Goal: Check status: Check status

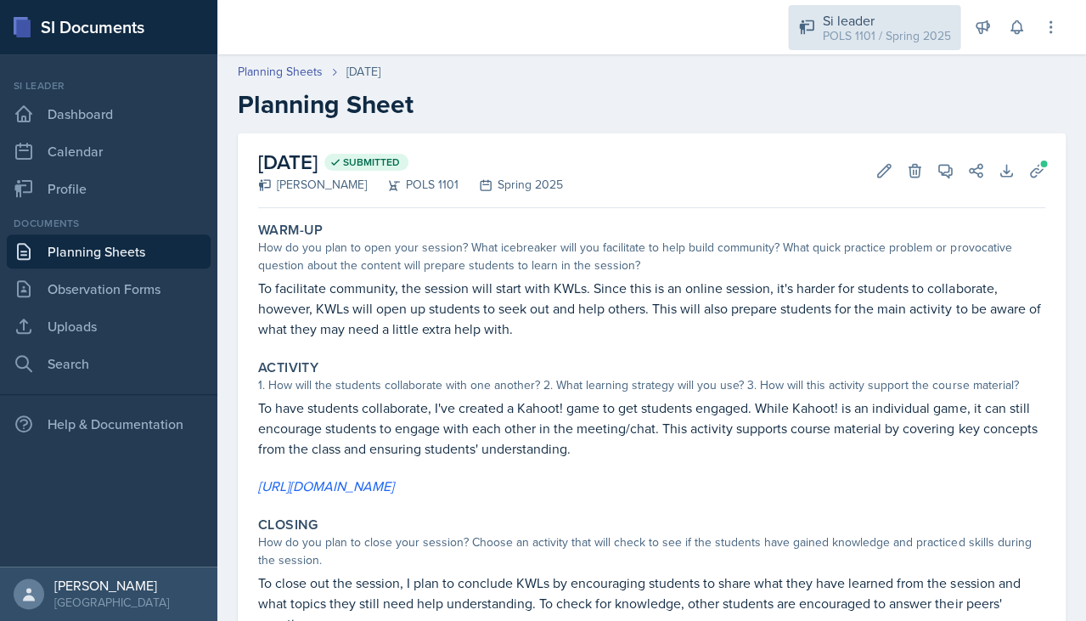
click at [871, 14] on div "Si leader" at bounding box center [886, 20] width 128 height 20
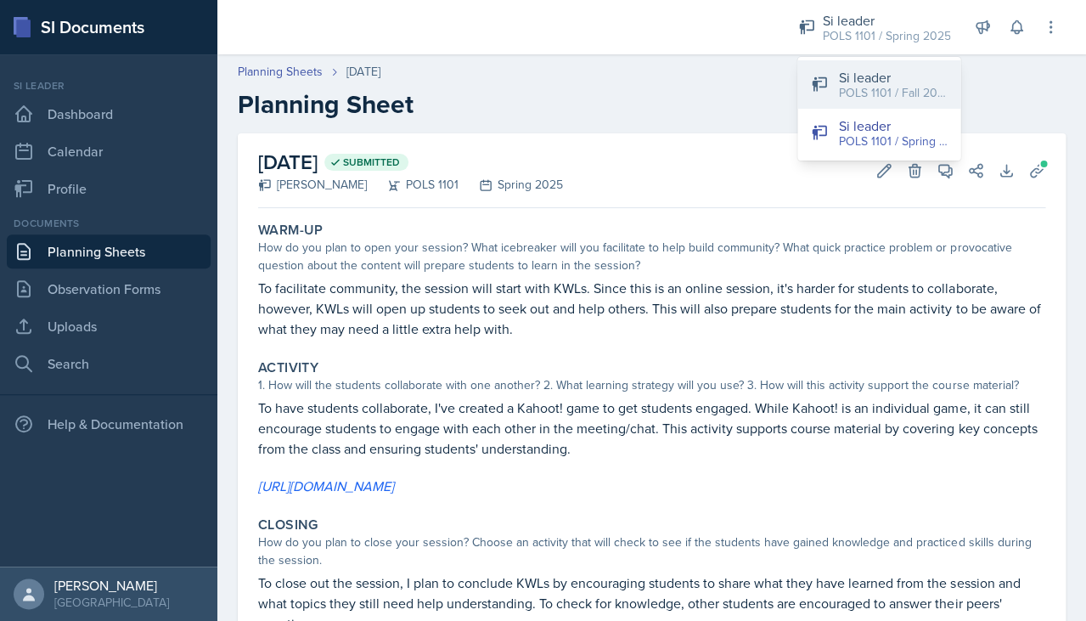
click at [872, 77] on div "Si leader" at bounding box center [892, 77] width 109 height 20
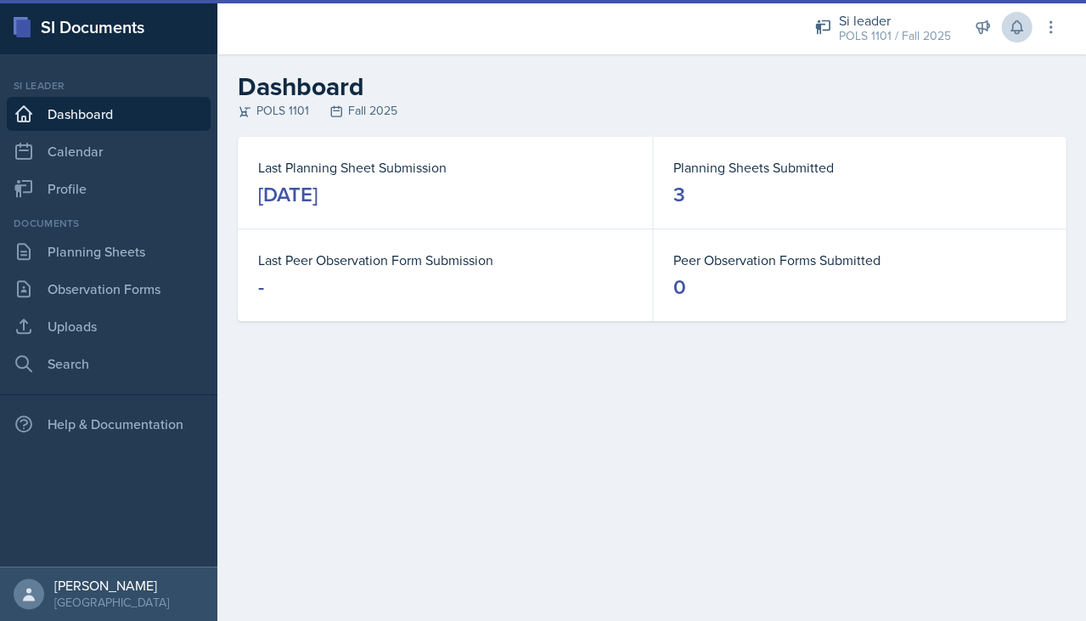
click at [1010, 32] on icon at bounding box center [1016, 27] width 17 height 17
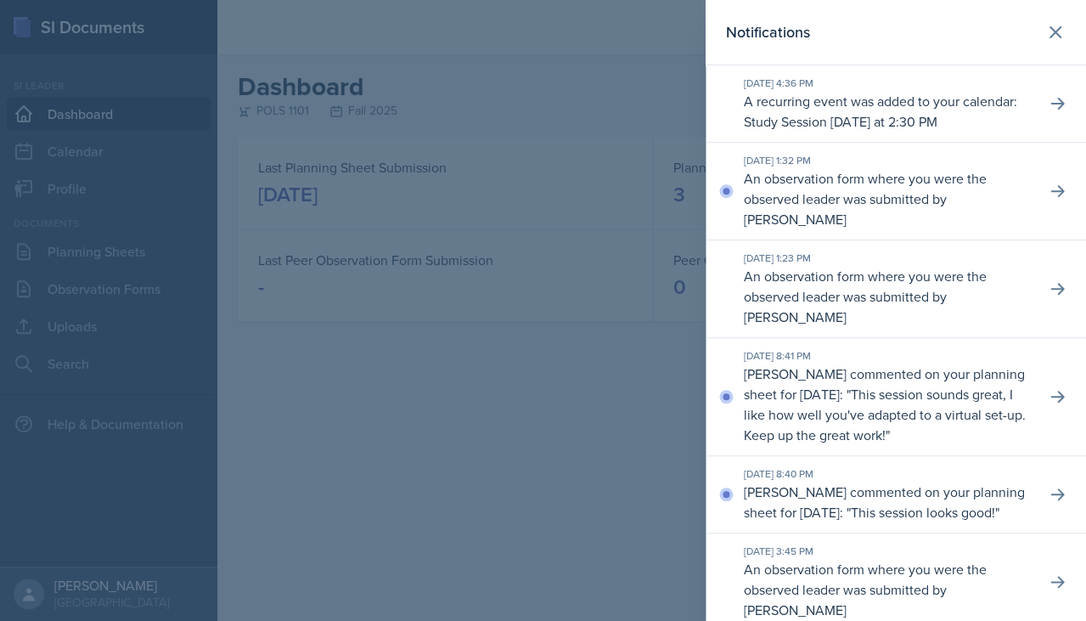
click at [644, 146] on div at bounding box center [543, 310] width 1086 height 621
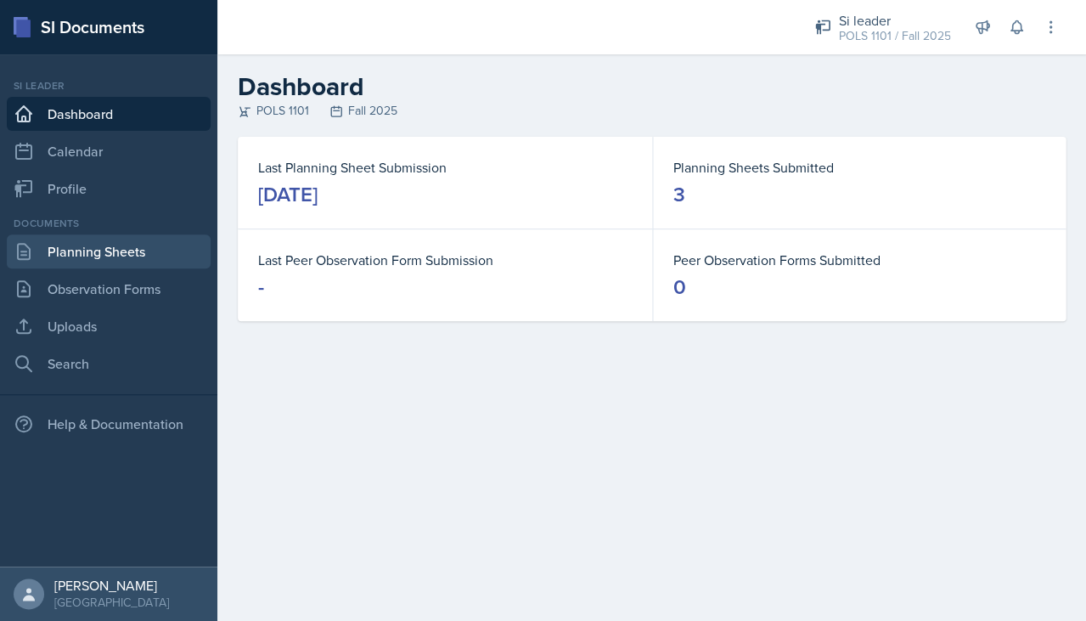
click at [124, 257] on link "Planning Sheets" at bounding box center [109, 251] width 204 height 34
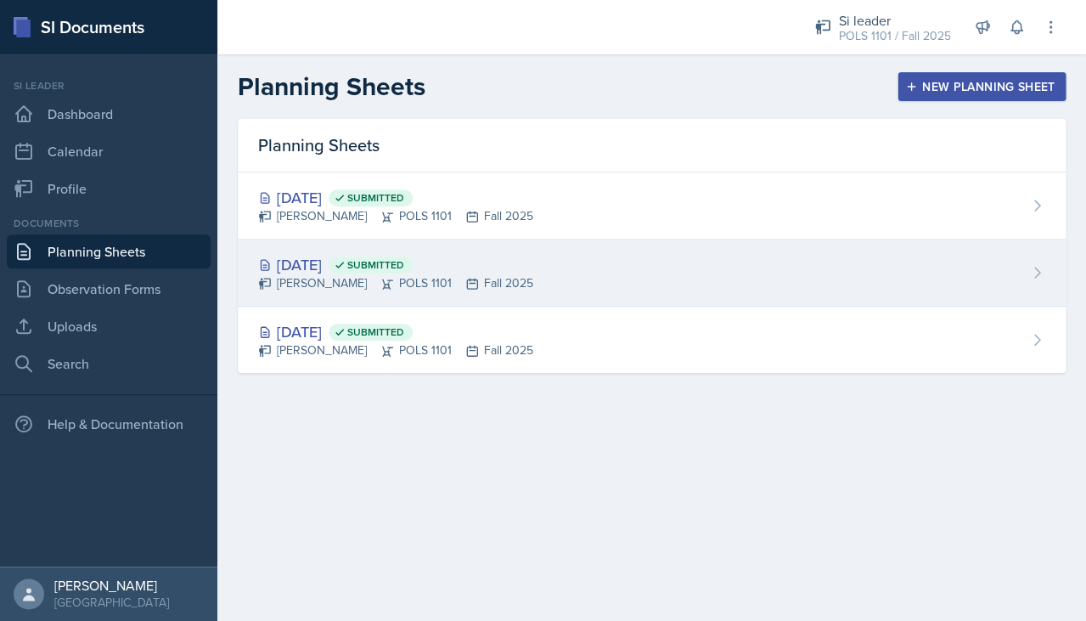
click at [352, 266] on div "[DATE] Submitted" at bounding box center [395, 264] width 275 height 23
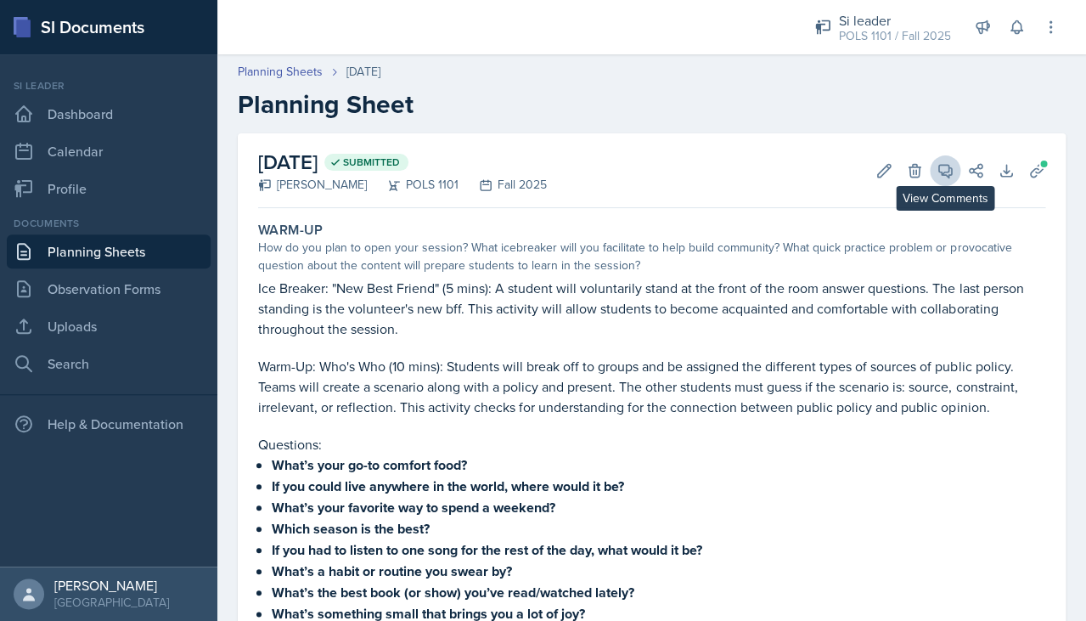
click at [941, 177] on icon at bounding box center [945, 170] width 17 height 17
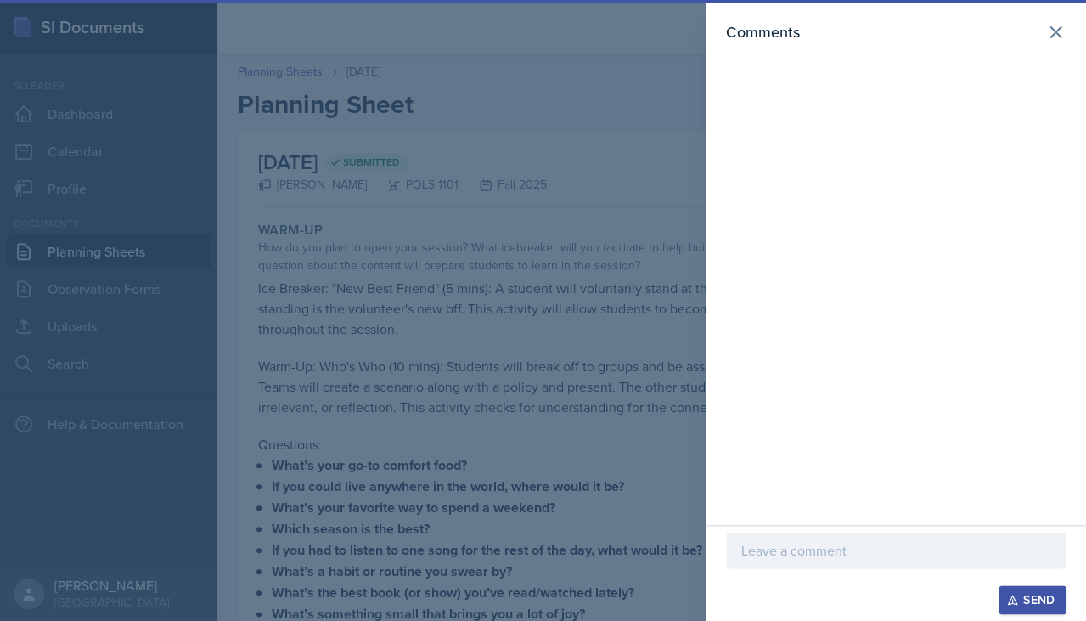
click at [485, 243] on div at bounding box center [543, 310] width 1086 height 621
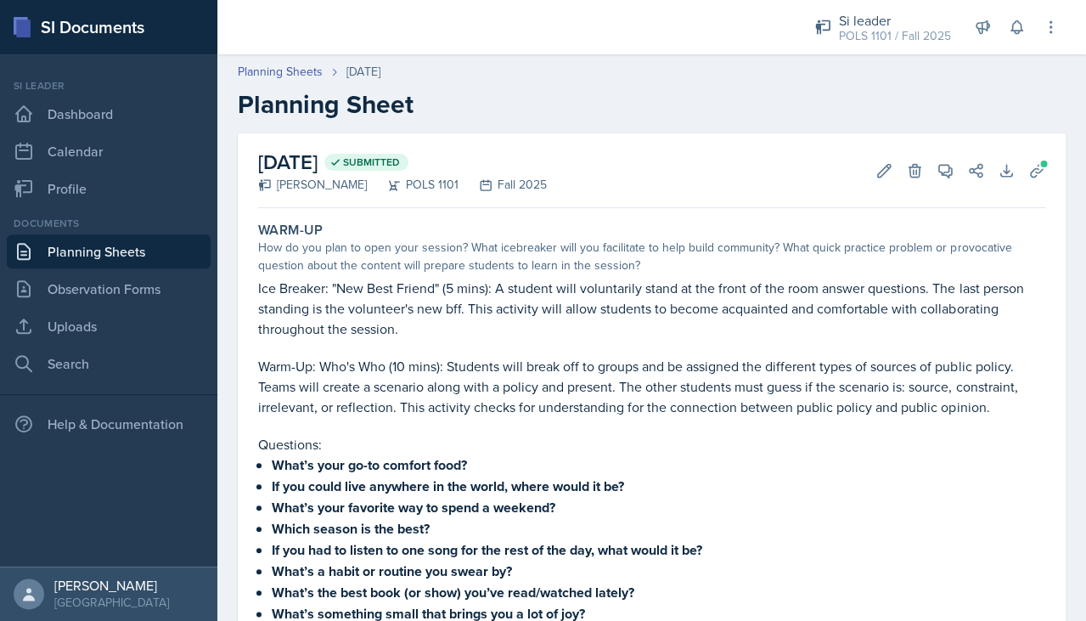
click at [165, 252] on link "Planning Sheets" at bounding box center [109, 251] width 204 height 34
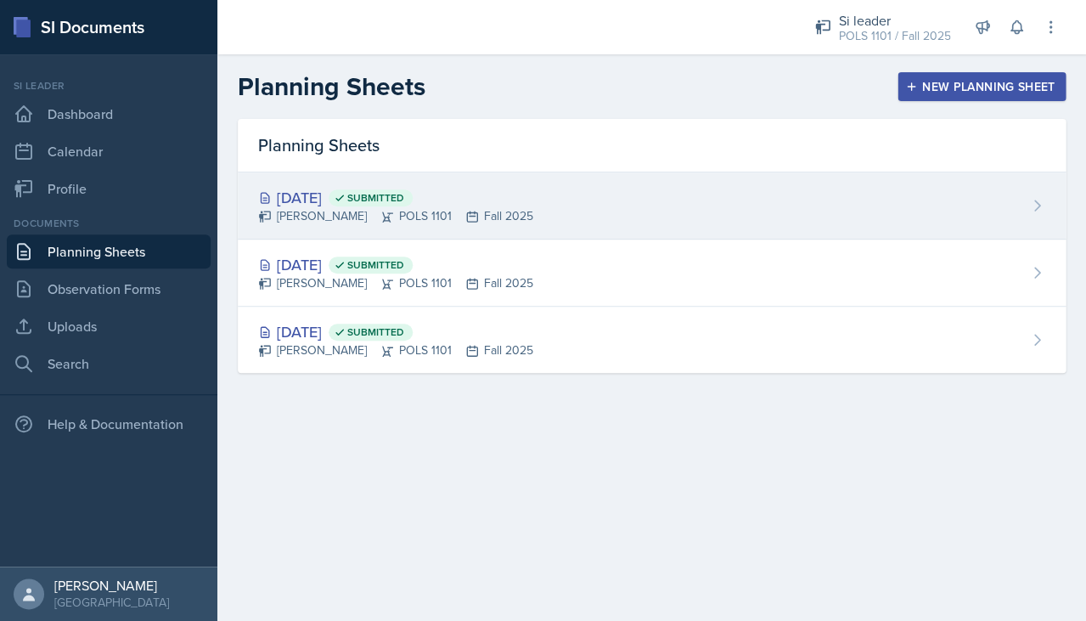
click at [498, 217] on div "[PERSON_NAME] POLS 1101 Fall 2025" at bounding box center [395, 216] width 275 height 18
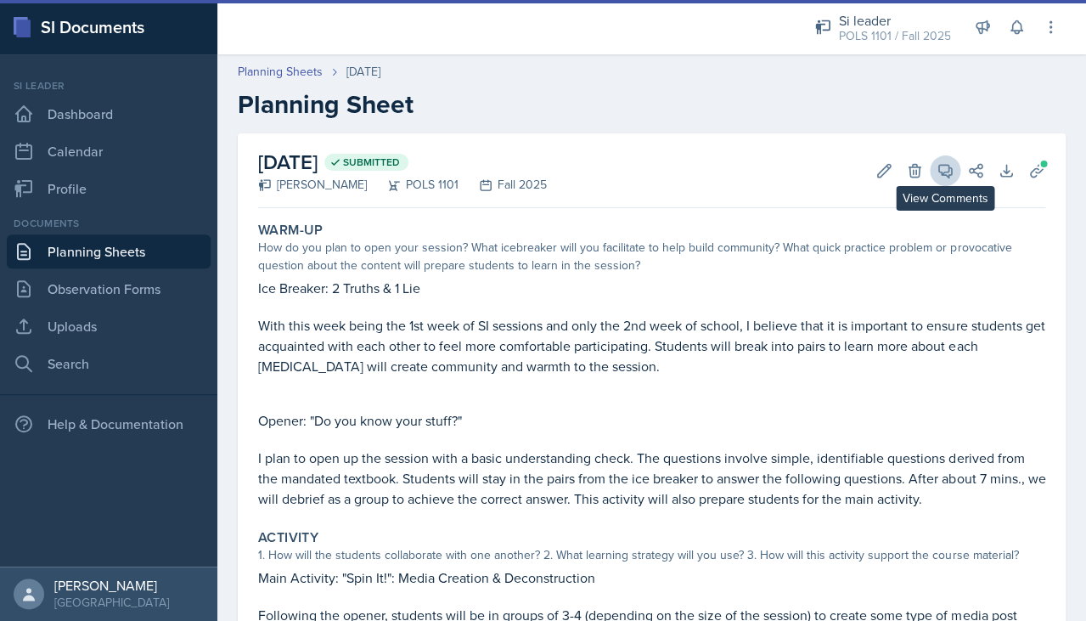
click at [946, 174] on icon at bounding box center [945, 171] width 13 height 13
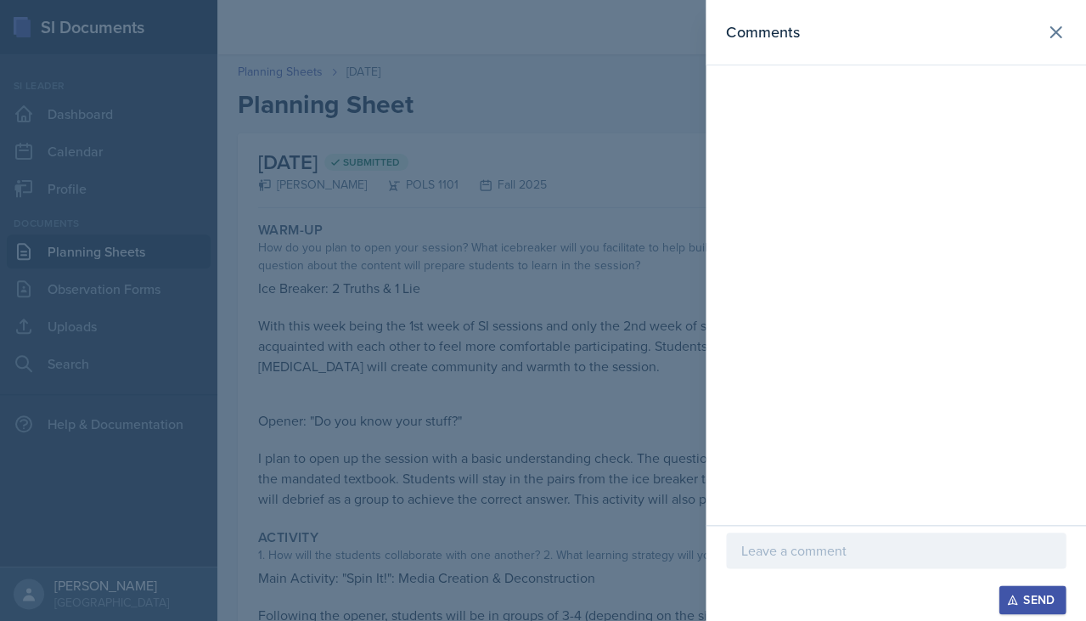
click at [594, 160] on div at bounding box center [543, 310] width 1086 height 621
